Goal: Download file/media

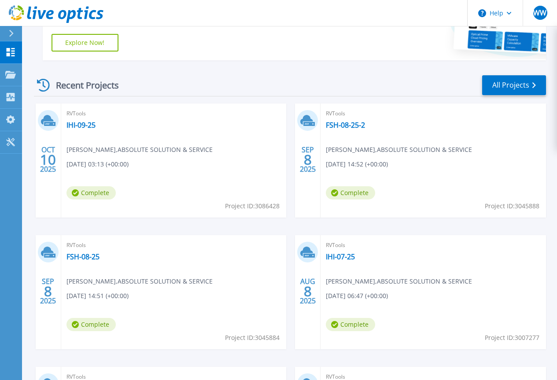
scroll to position [220, 0]
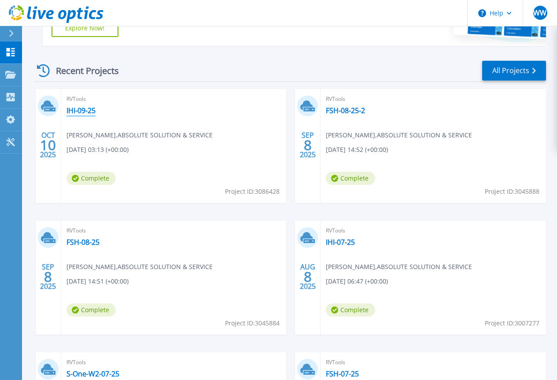
click at [76, 112] on link "IHI-09-25" at bounding box center [81, 110] width 29 height 9
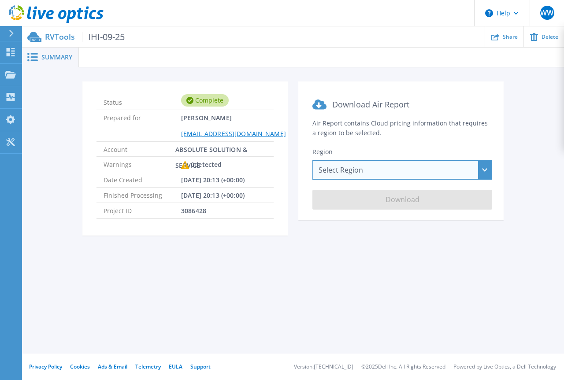
click at [379, 170] on div "Select Region [GEOGRAPHIC_DATA] ([GEOGRAPHIC_DATA]) [GEOGRAPHIC_DATA] ([GEOGRAP…" at bounding box center [402, 170] width 180 height 20
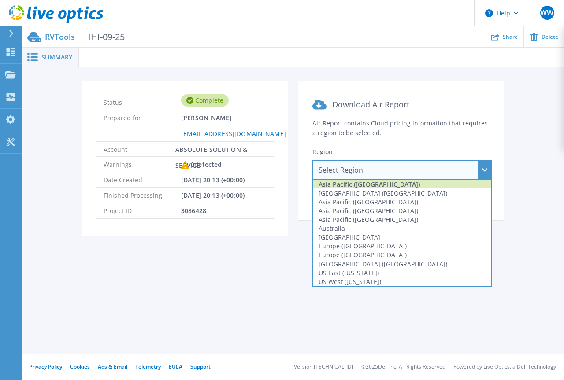
click at [364, 184] on div "Asia Pacific ([GEOGRAPHIC_DATA])" at bounding box center [402, 184] width 178 height 9
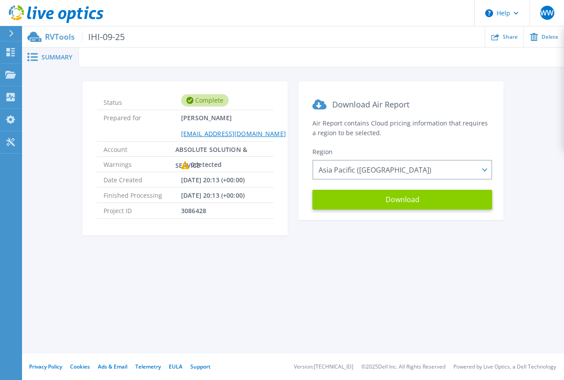
click at [386, 203] on button "Download" at bounding box center [402, 200] width 180 height 20
